Goal: Information Seeking & Learning: Learn about a topic

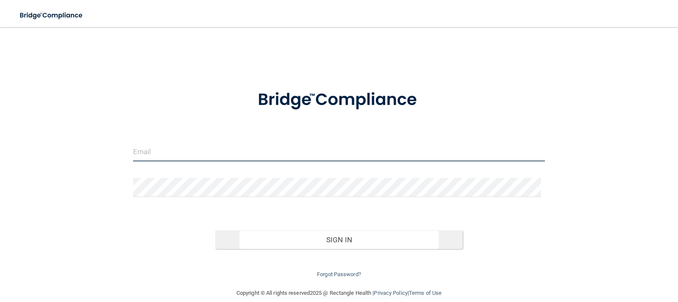
type input "Viewpointdental@gmail.com"
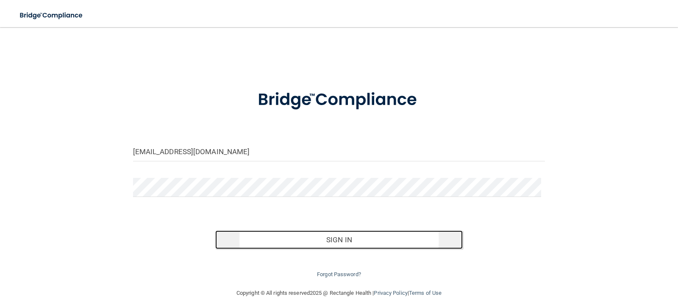
click at [332, 239] on button "Sign In" at bounding box center [338, 239] width 247 height 19
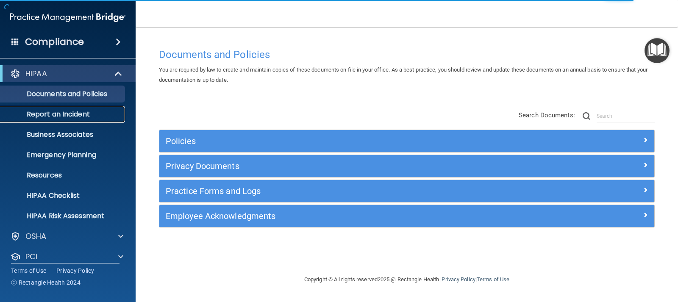
click at [68, 115] on p "Report an Incident" at bounding box center [64, 114] width 116 height 8
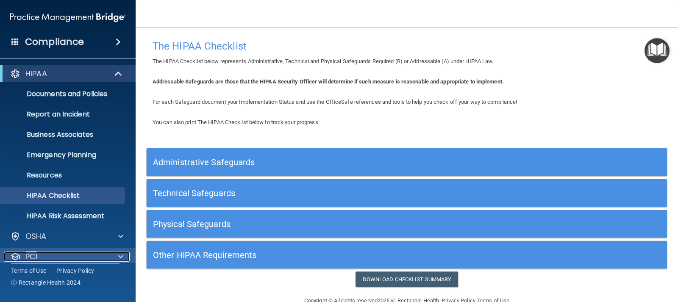
click at [36, 254] on p "PCI" at bounding box center [31, 257] width 12 height 10
click at [30, 257] on p "PCI" at bounding box center [31, 257] width 12 height 10
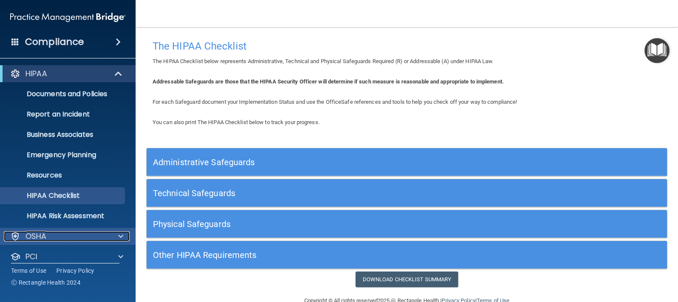
click at [41, 238] on p "OSHA" at bounding box center [35, 236] width 21 height 10
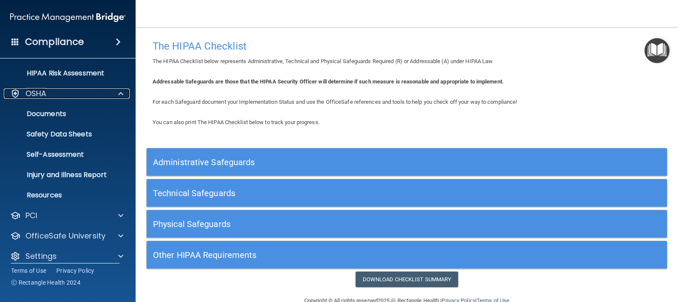
scroll to position [151, 0]
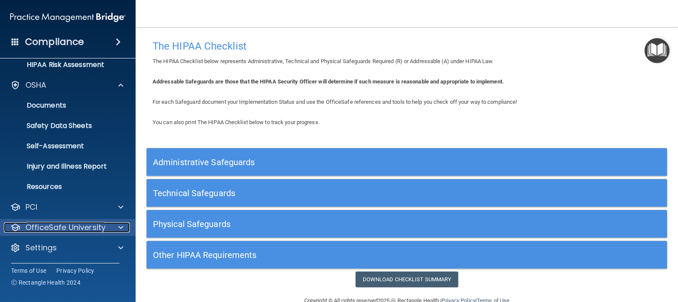
click at [59, 227] on p "OfficeSafe University" at bounding box center [65, 227] width 80 height 10
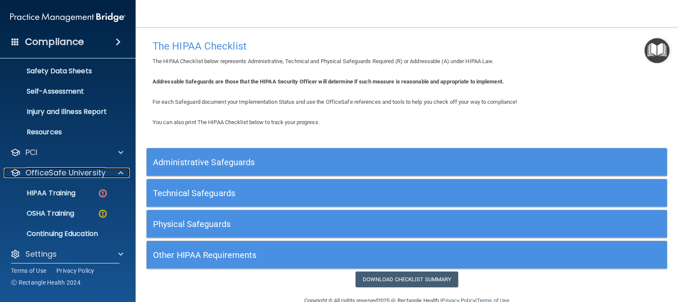
scroll to position [212, 0]
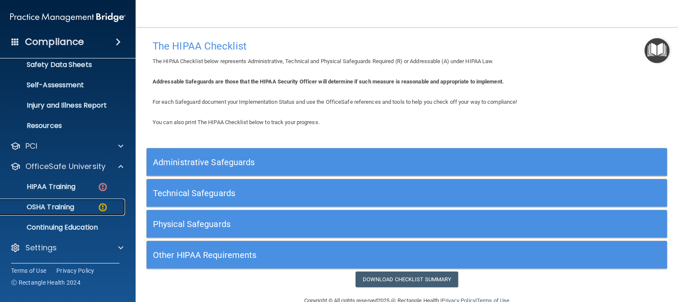
click at [57, 208] on p "OSHA Training" at bounding box center [40, 207] width 69 height 8
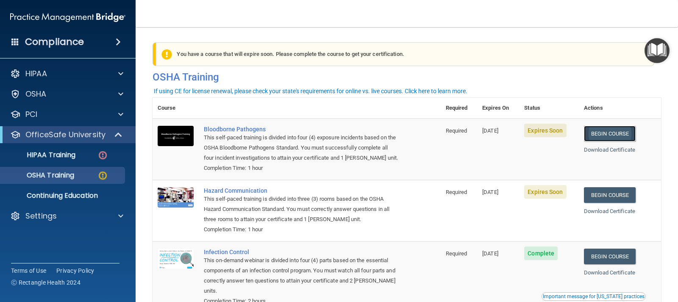
click at [606, 133] on link "Begin Course" at bounding box center [610, 134] width 52 height 16
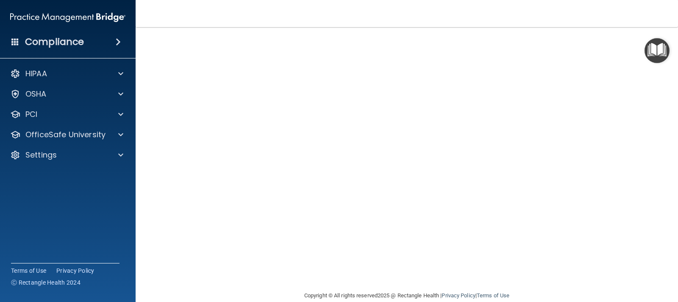
scroll to position [4, 0]
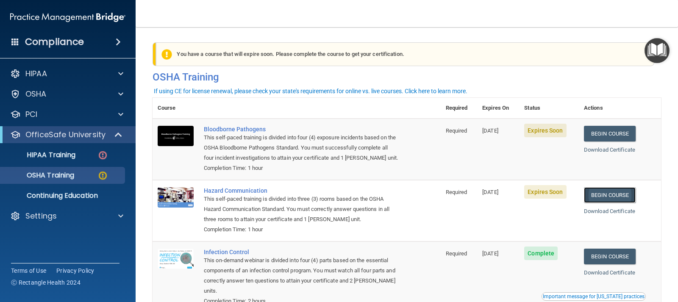
click at [613, 196] on link "Begin Course" at bounding box center [610, 195] width 52 height 16
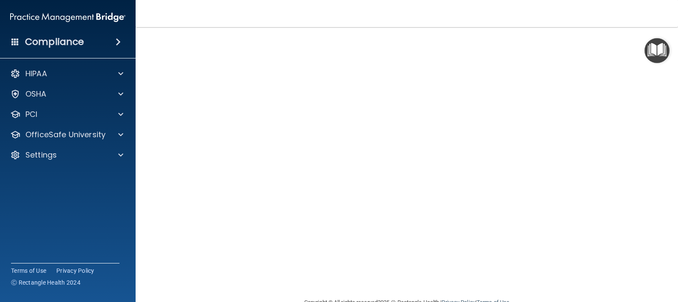
scroll to position [17, 0]
